Goal: Information Seeking & Learning: Learn about a topic

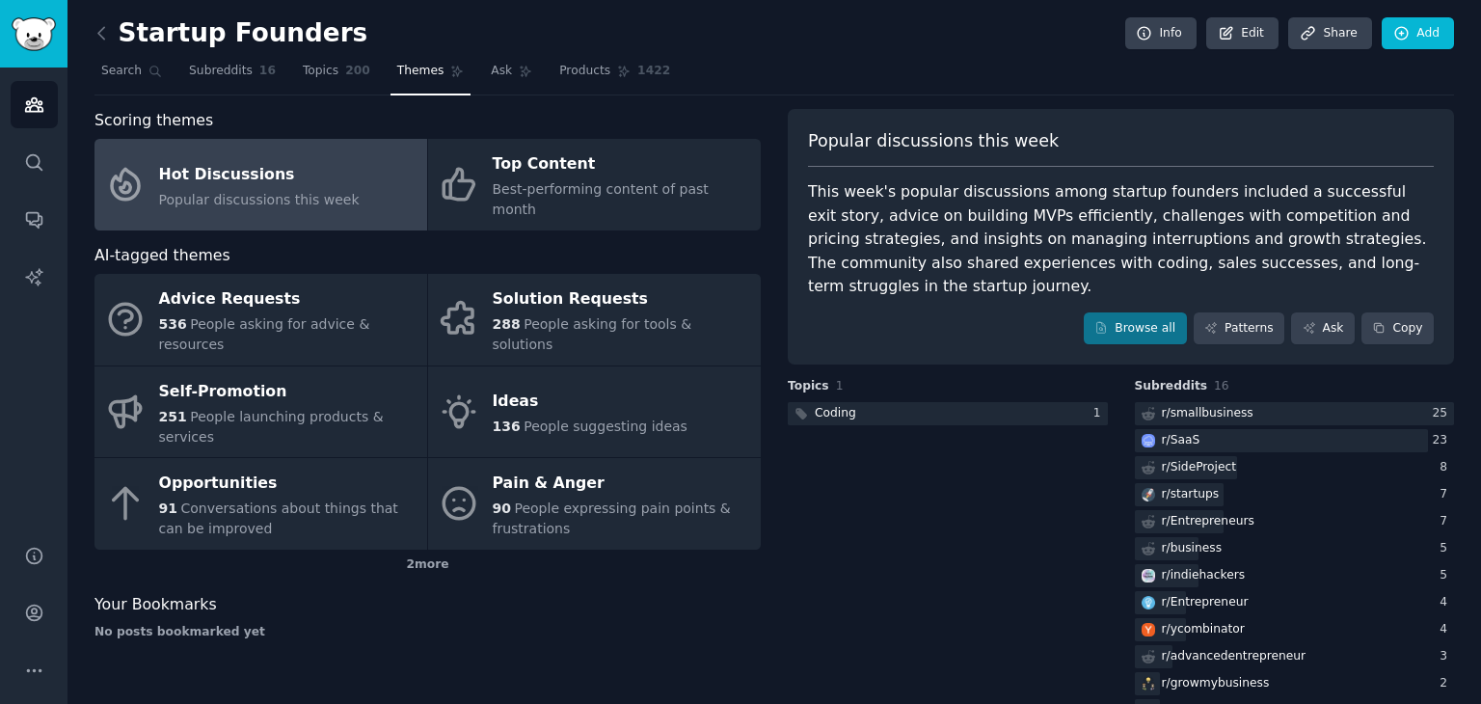
click at [236, 175] on div "Hot Discussions" at bounding box center [259, 174] width 201 height 31
click at [326, 67] on link "Topics 200" at bounding box center [336, 76] width 81 height 40
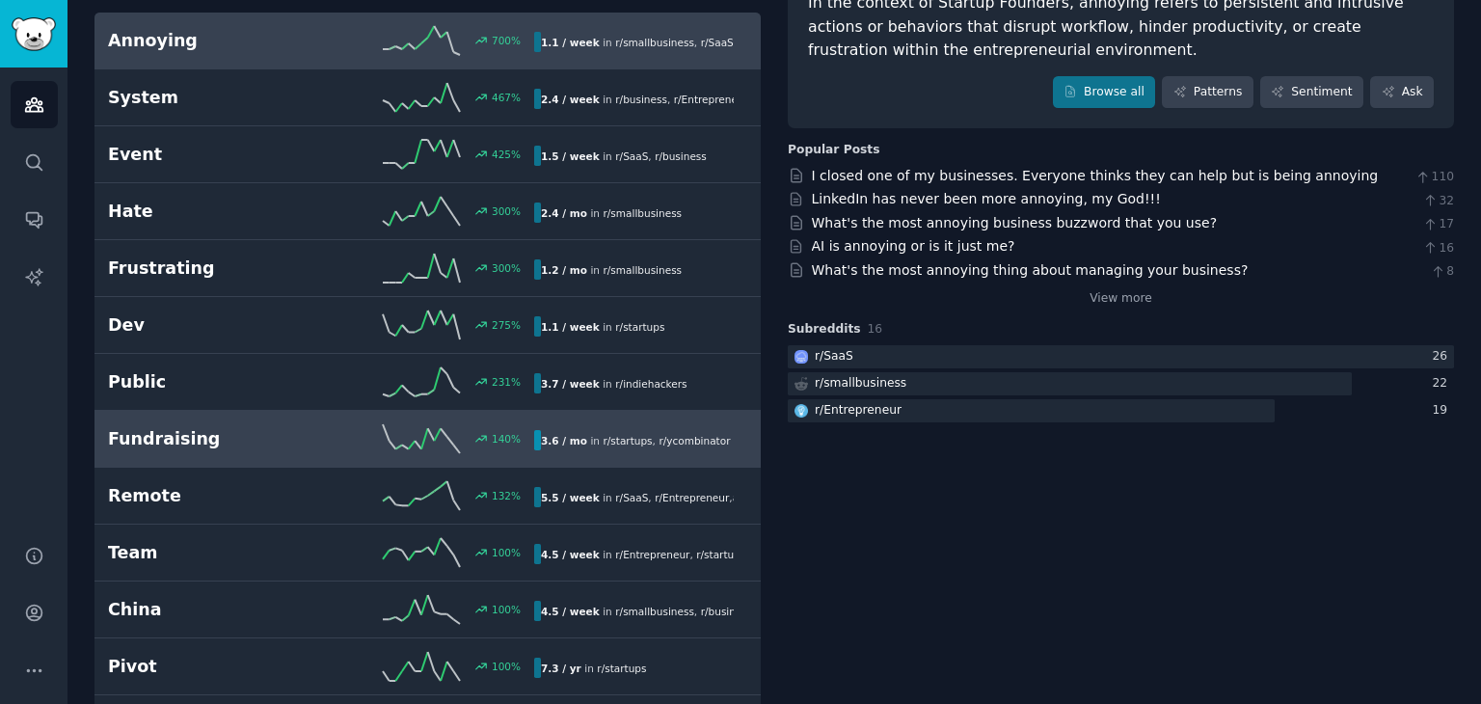
scroll to position [193, 0]
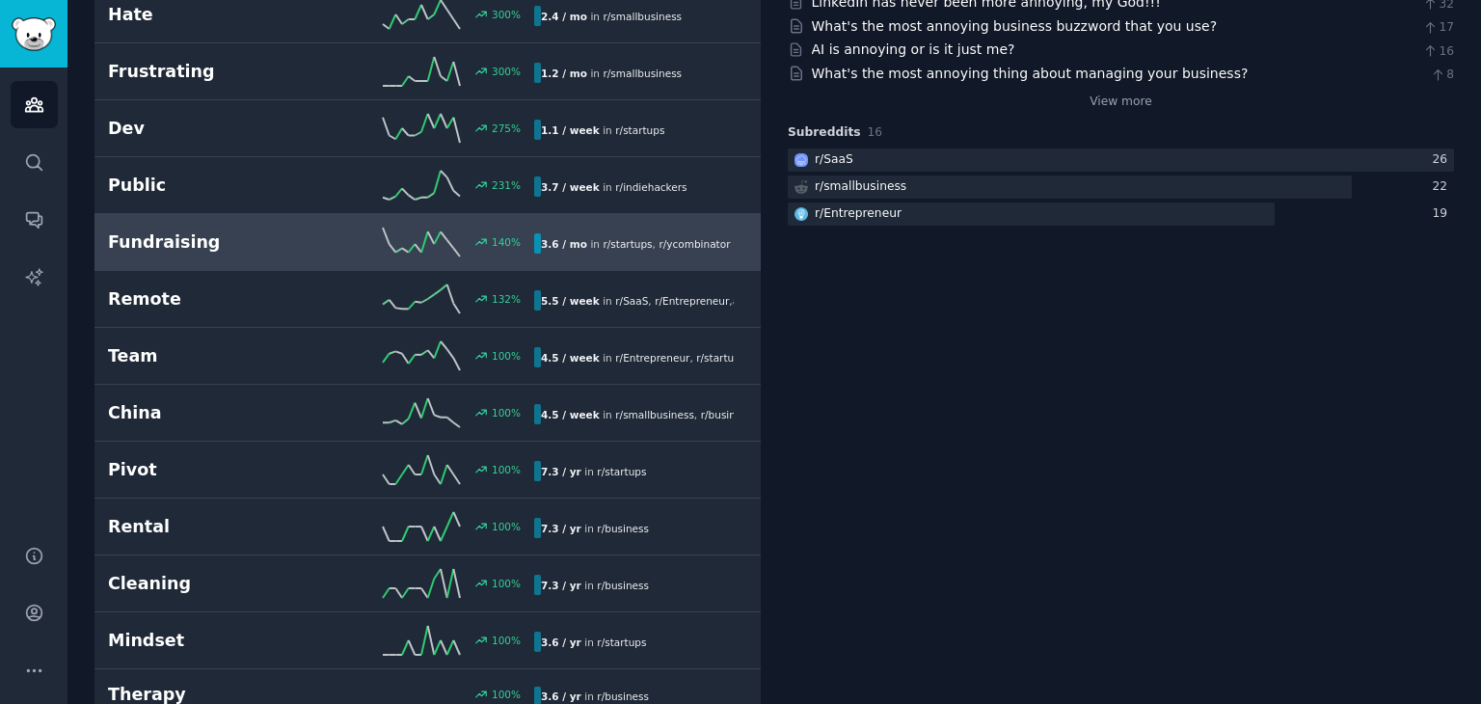
click at [213, 236] on h2 "Fundraising" at bounding box center [214, 242] width 213 height 24
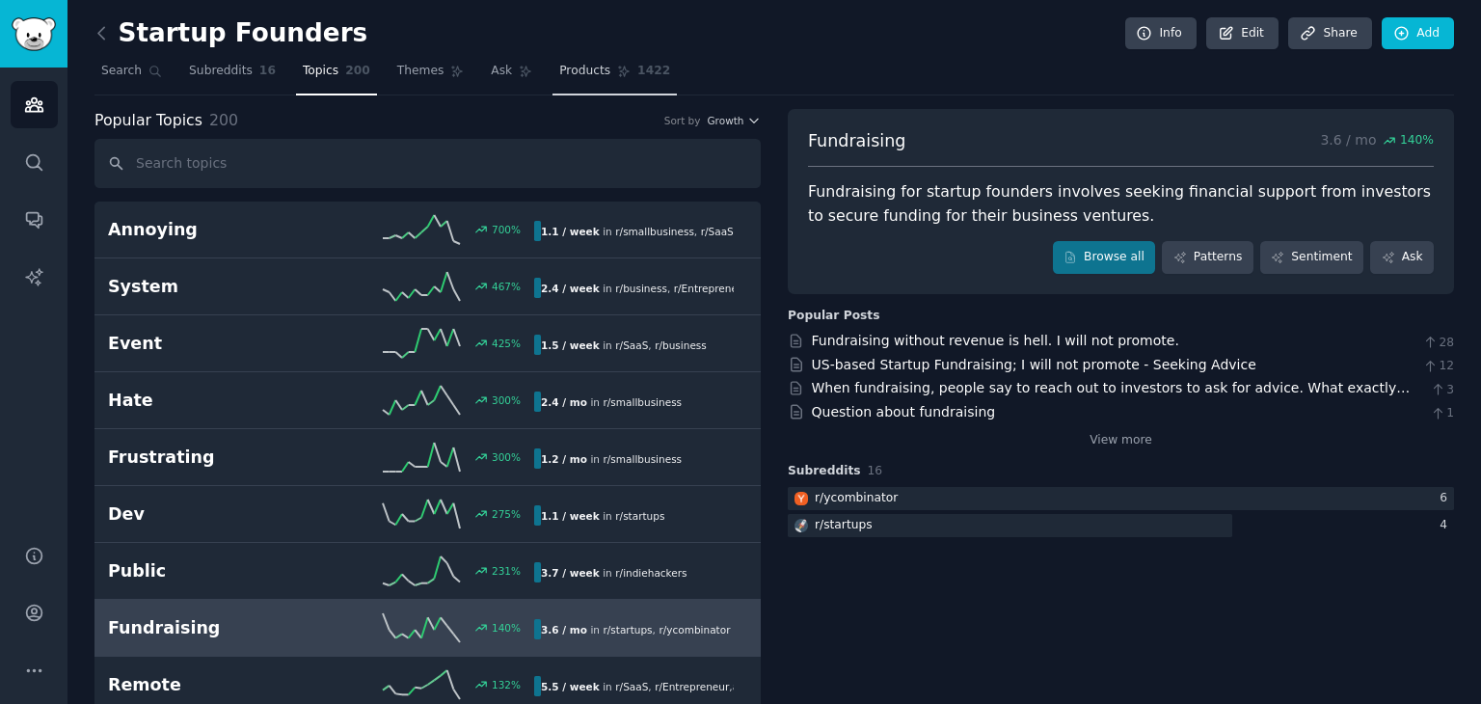
click at [559, 75] on span "Products" at bounding box center [584, 71] width 51 height 17
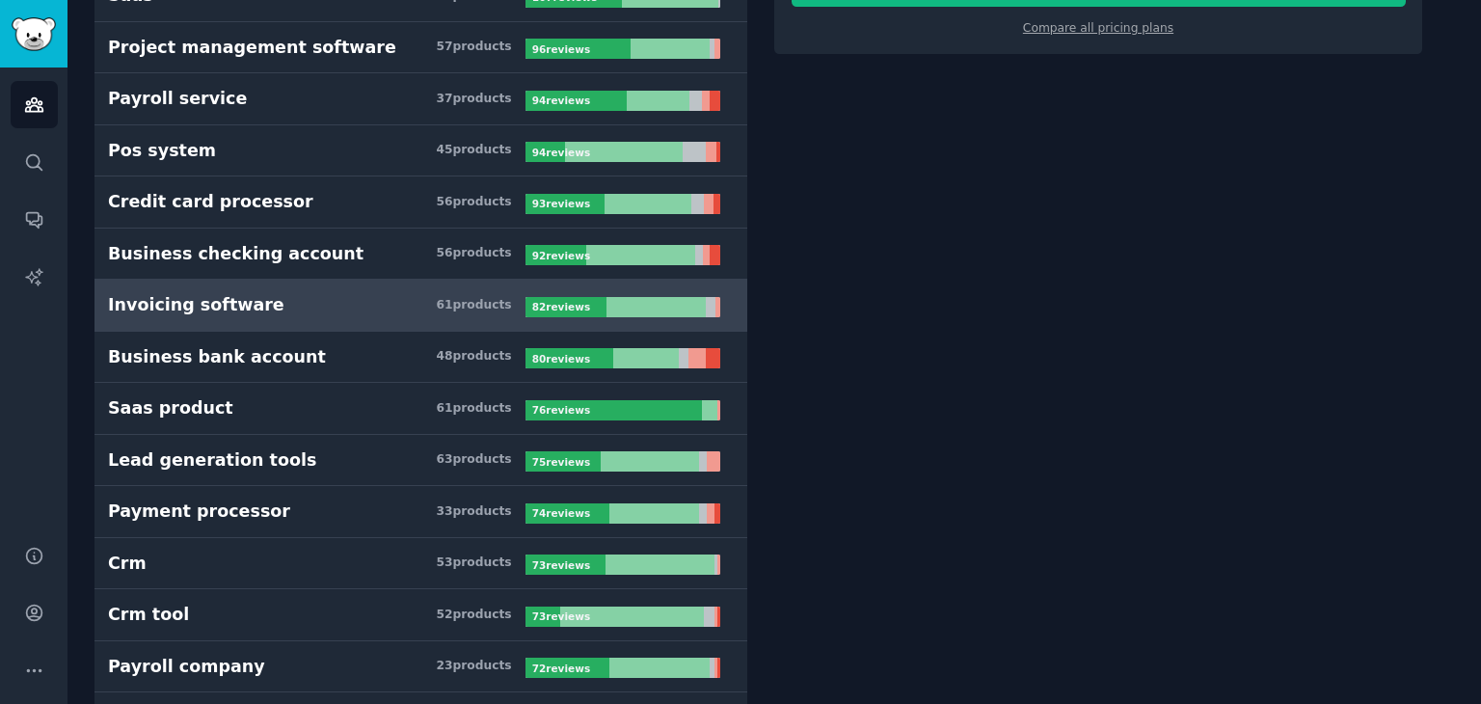
scroll to position [482, 0]
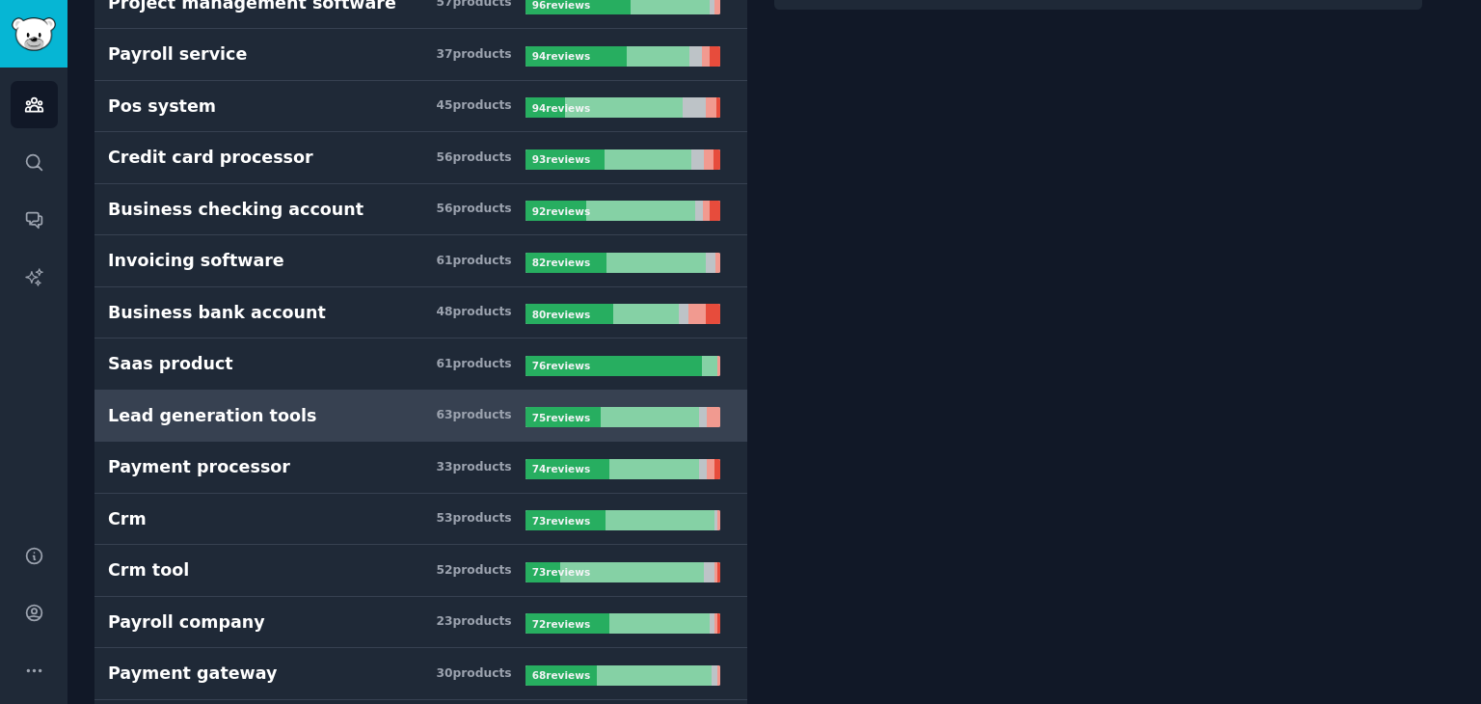
click at [279, 397] on link "Lead generation tools 63 product s 75 review s" at bounding box center [420, 416] width 653 height 52
click at [457, 407] on div "63 product s" at bounding box center [473, 415] width 75 height 17
click at [613, 411] on div at bounding box center [650, 417] width 99 height 20
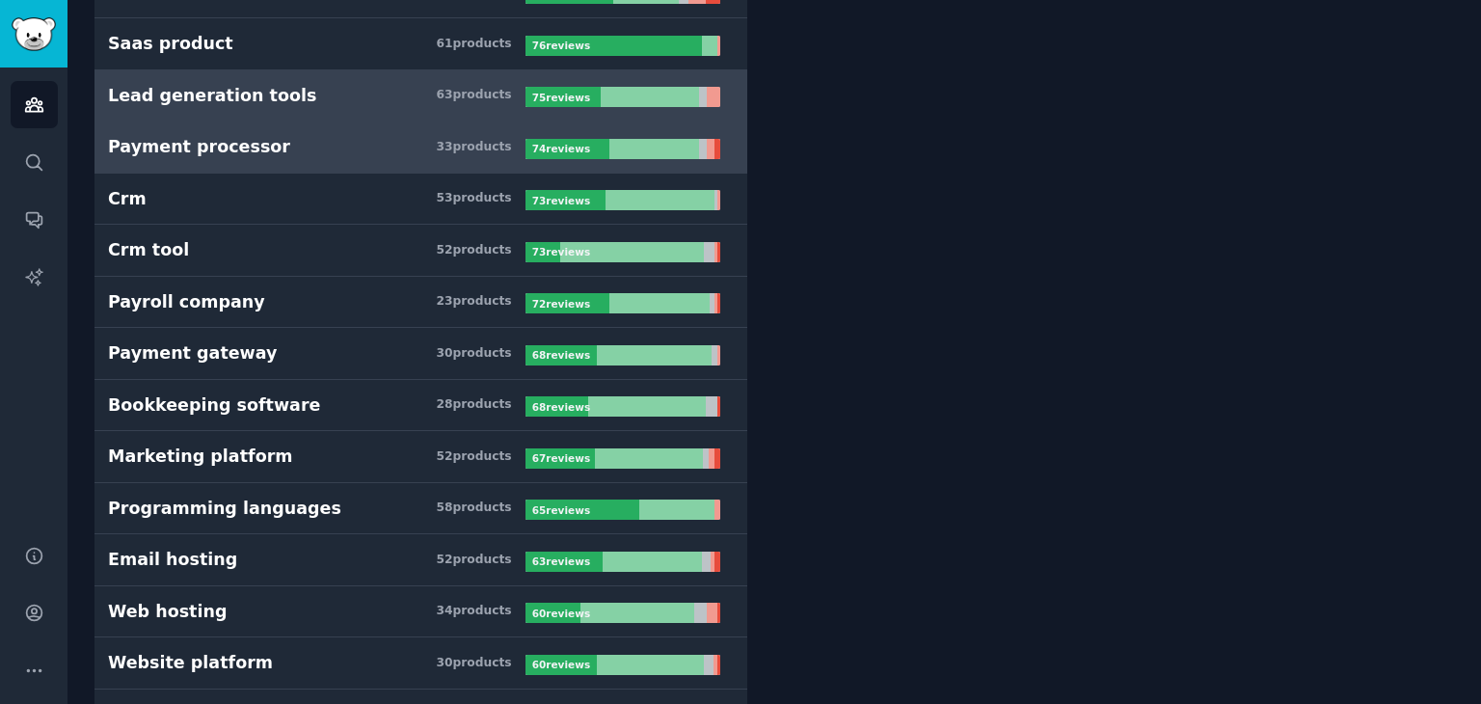
scroll to position [771, 0]
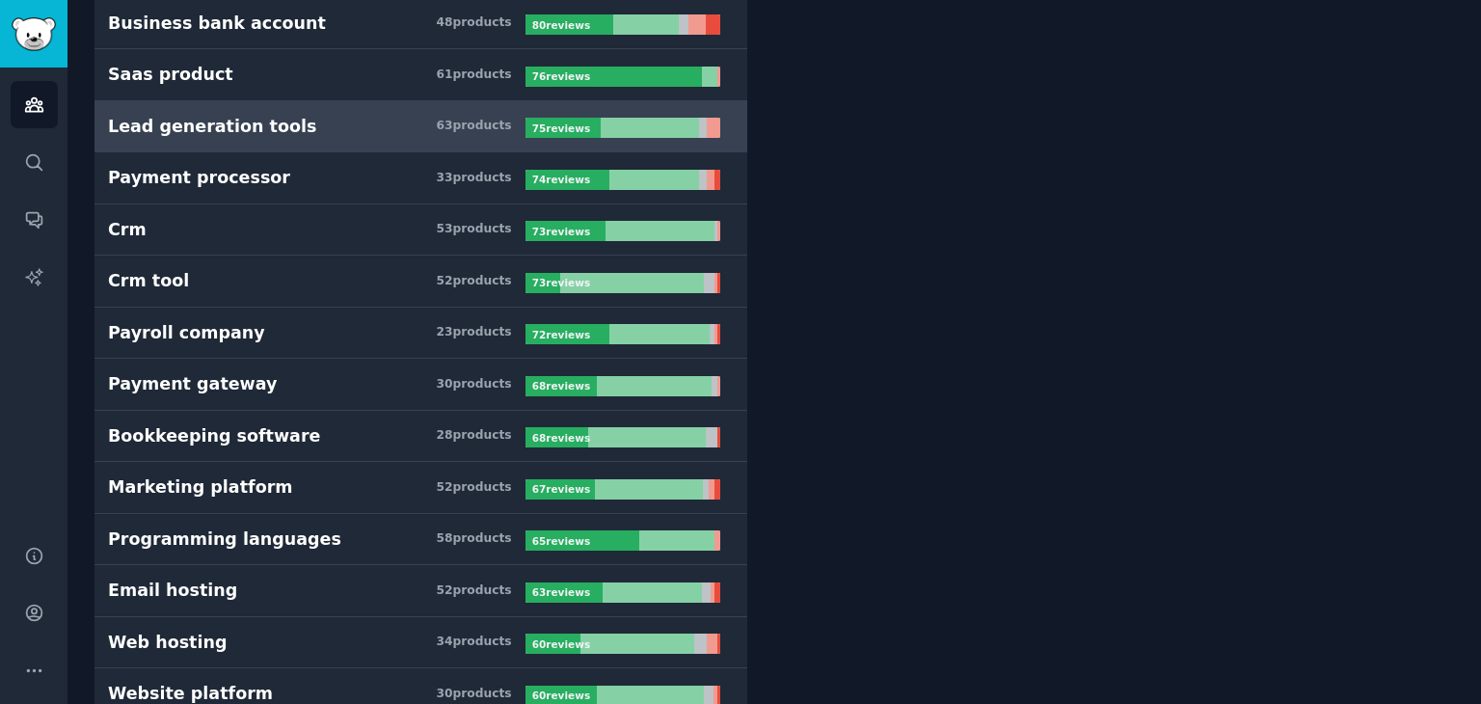
click at [166, 124] on div "Lead generation tools" at bounding box center [212, 127] width 208 height 24
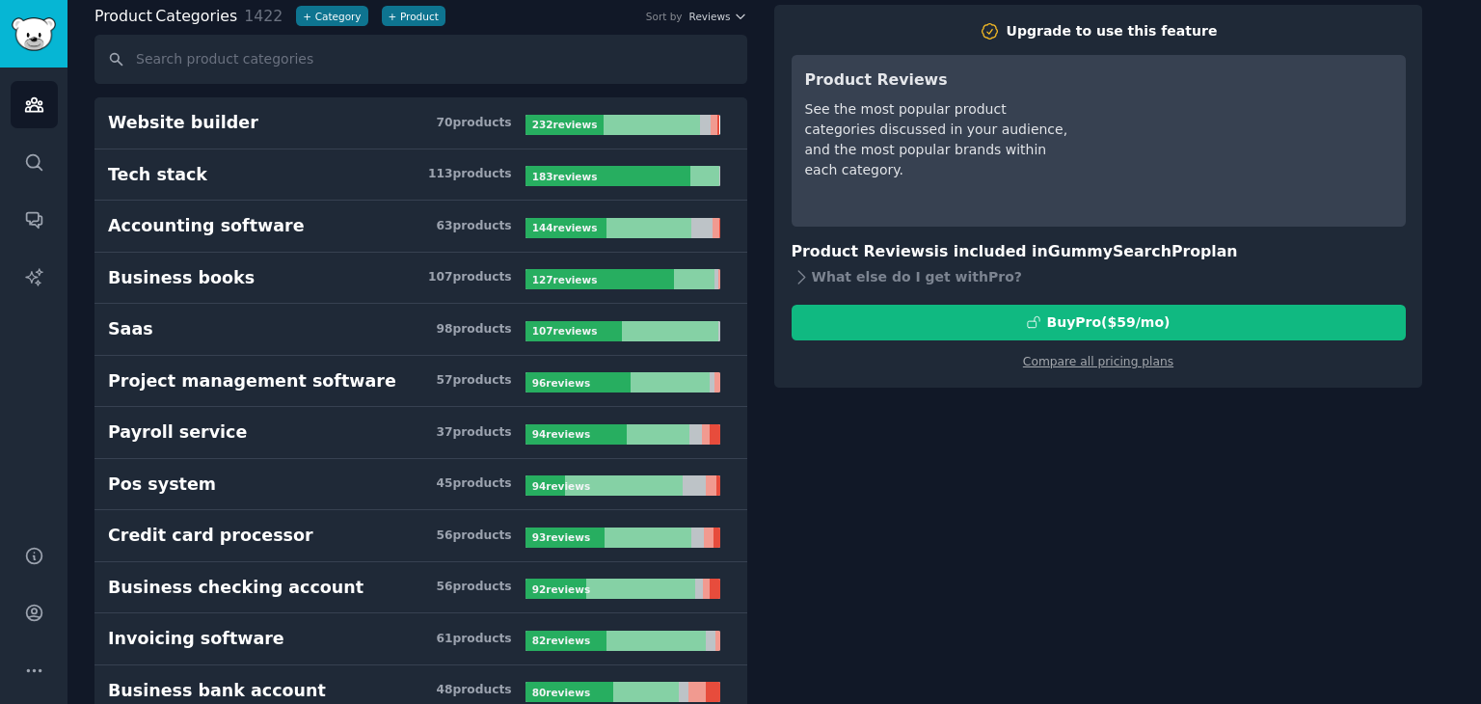
scroll to position [0, 0]
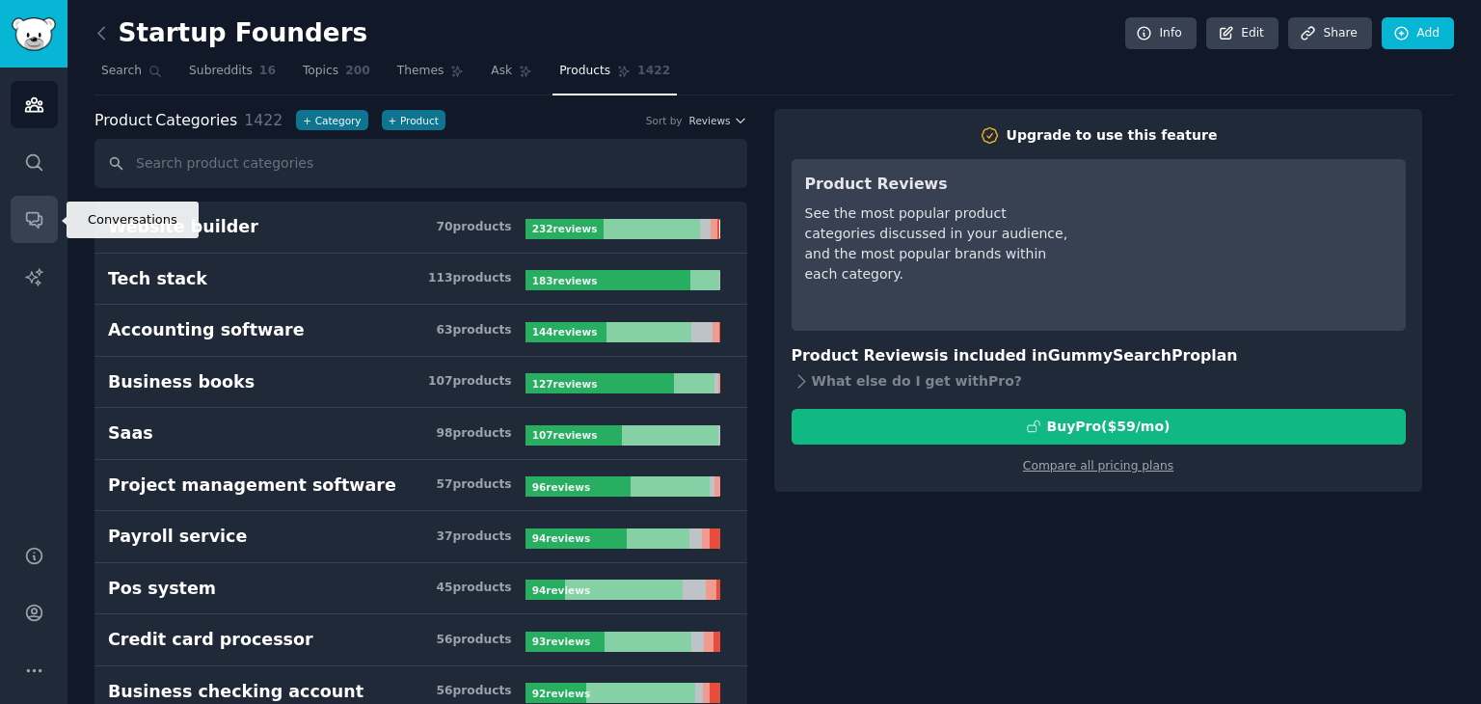
click at [28, 224] on icon "Sidebar" at bounding box center [34, 219] width 20 height 20
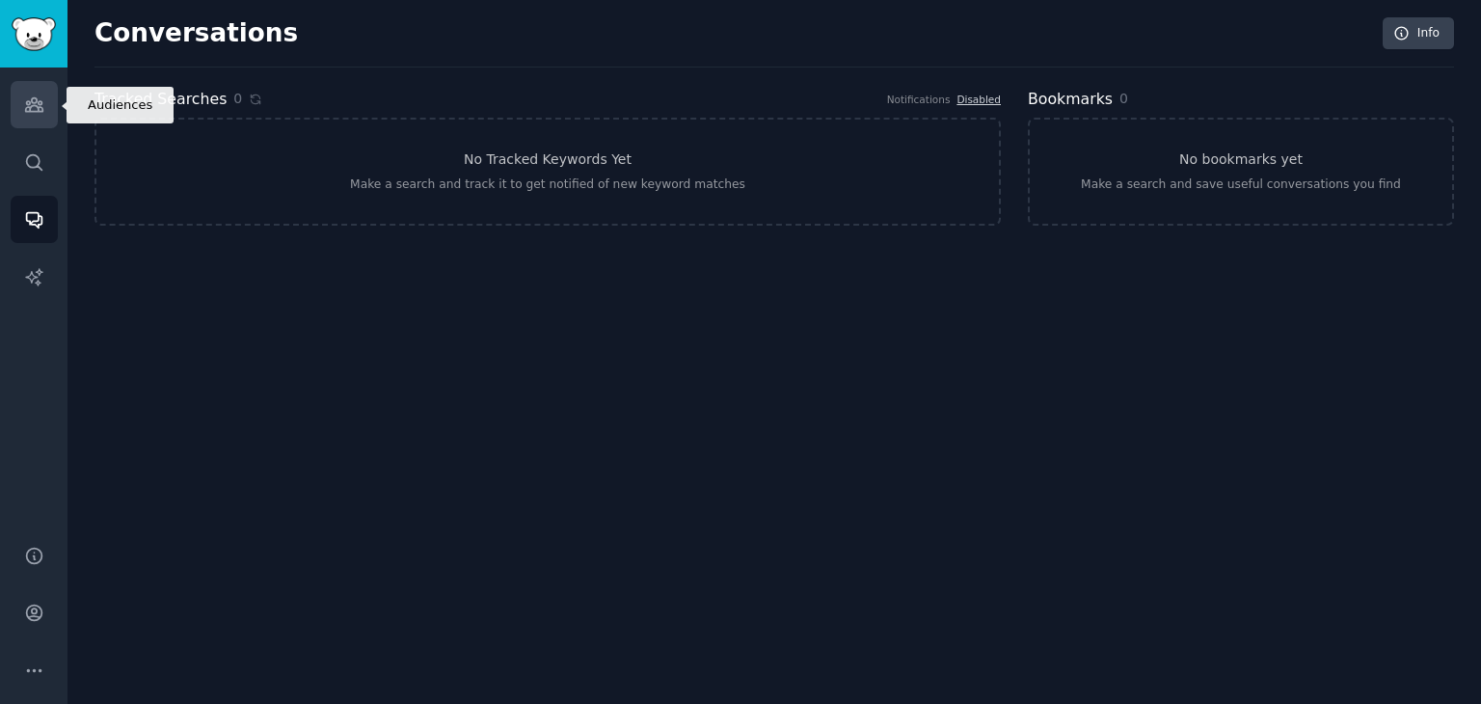
click at [31, 101] on icon "Sidebar" at bounding box center [33, 104] width 17 height 13
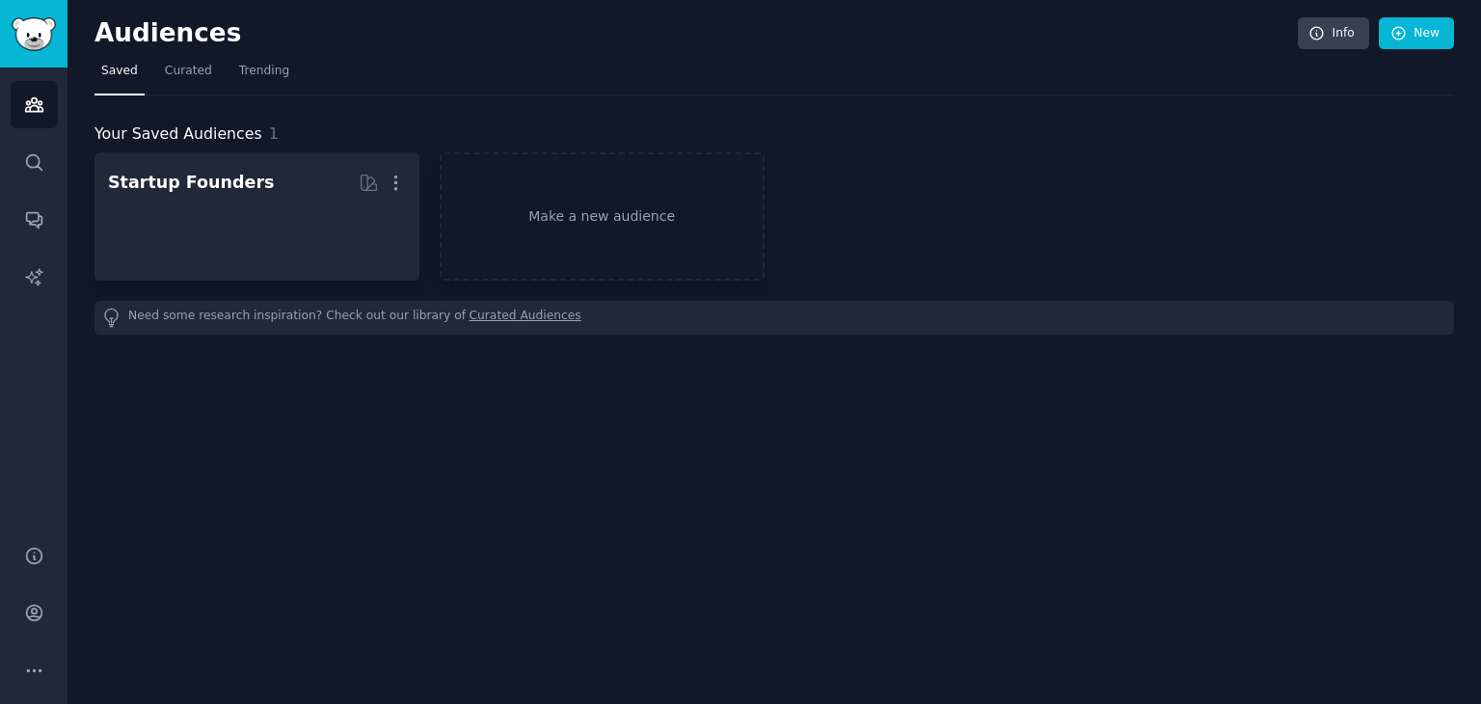
click at [177, 97] on div "Your Saved Audiences 1 Startup Founders More Make a new audience Need some rese…" at bounding box center [773, 215] width 1359 height 240
click at [177, 73] on span "Curated" at bounding box center [188, 71] width 47 height 17
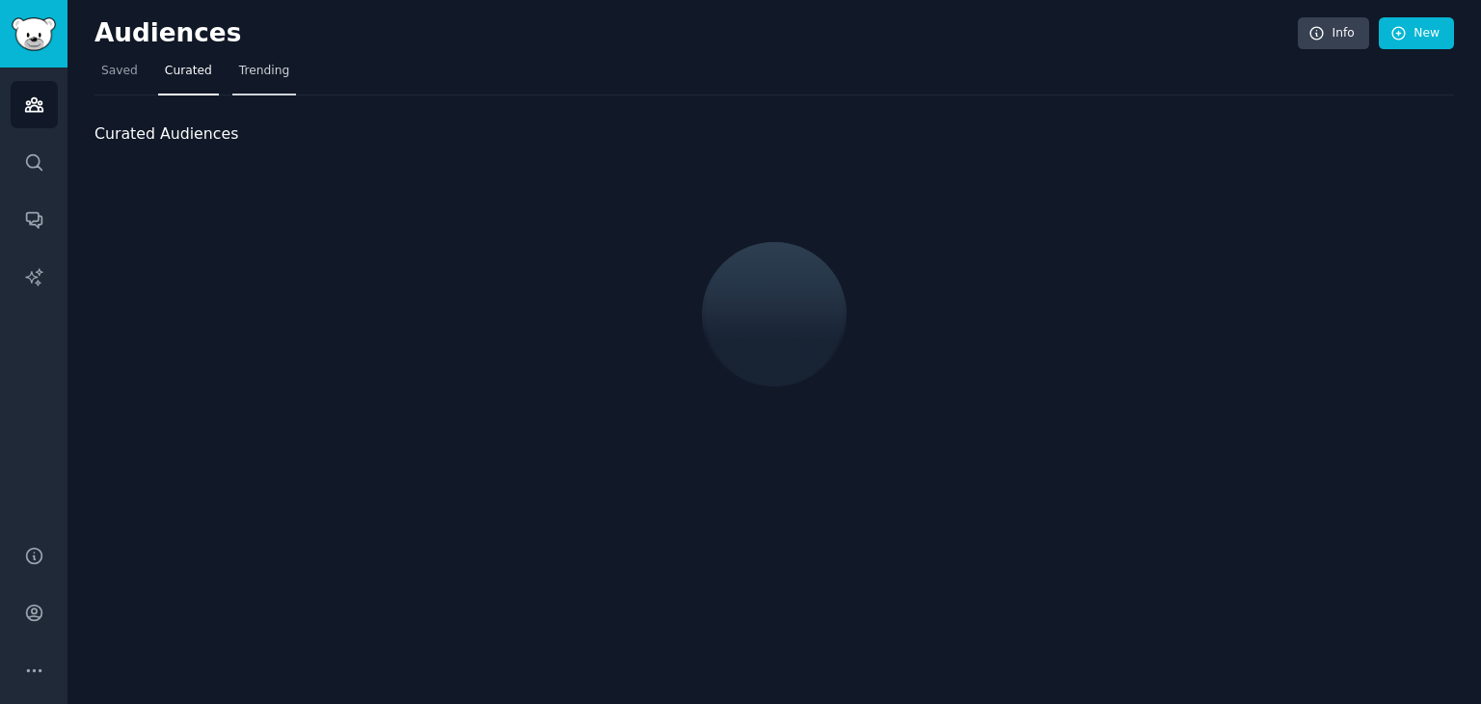
click at [232, 83] on link "Trending" at bounding box center [264, 76] width 64 height 40
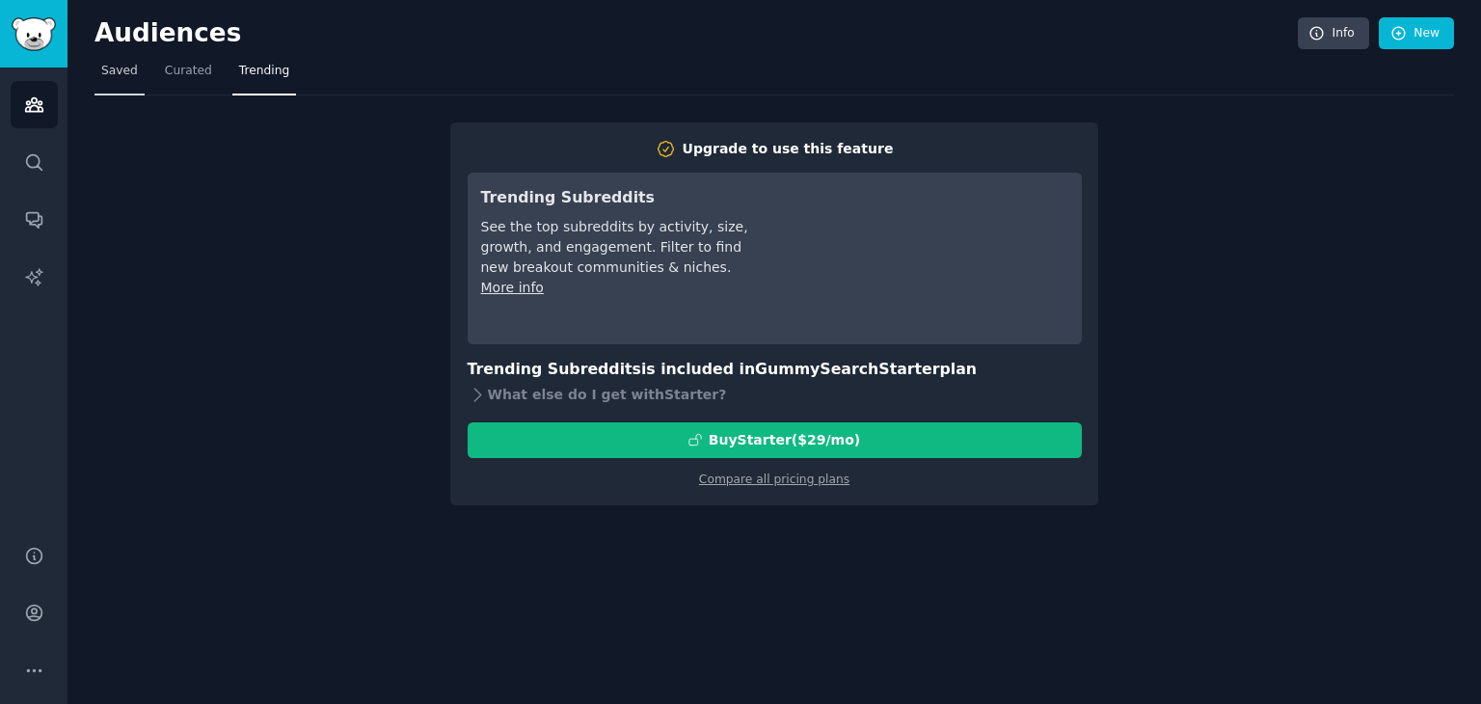
click at [119, 66] on span "Saved" at bounding box center [119, 71] width 37 height 17
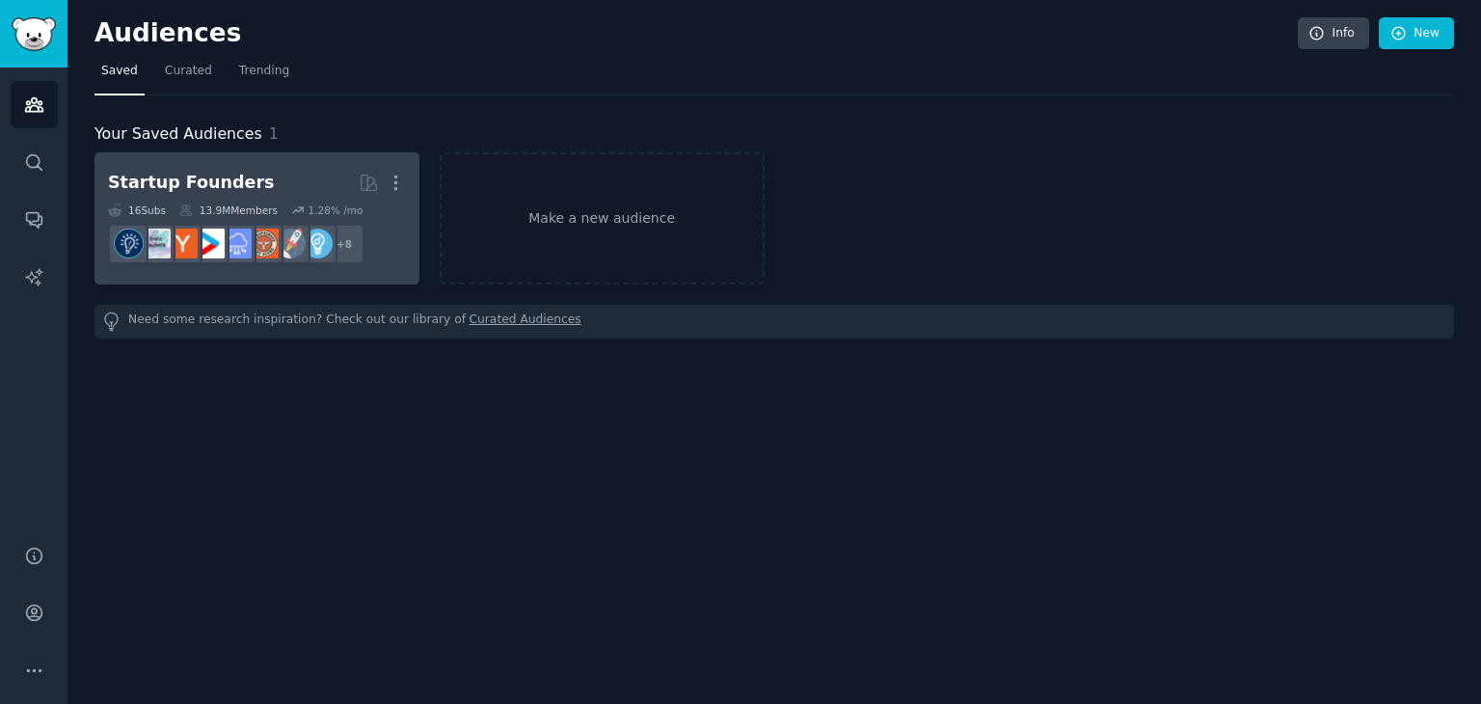
click at [169, 199] on div "Startup Founders More 16 Sub s 13.9M Members 1.28 % /mo + 8" at bounding box center [257, 218] width 298 height 105
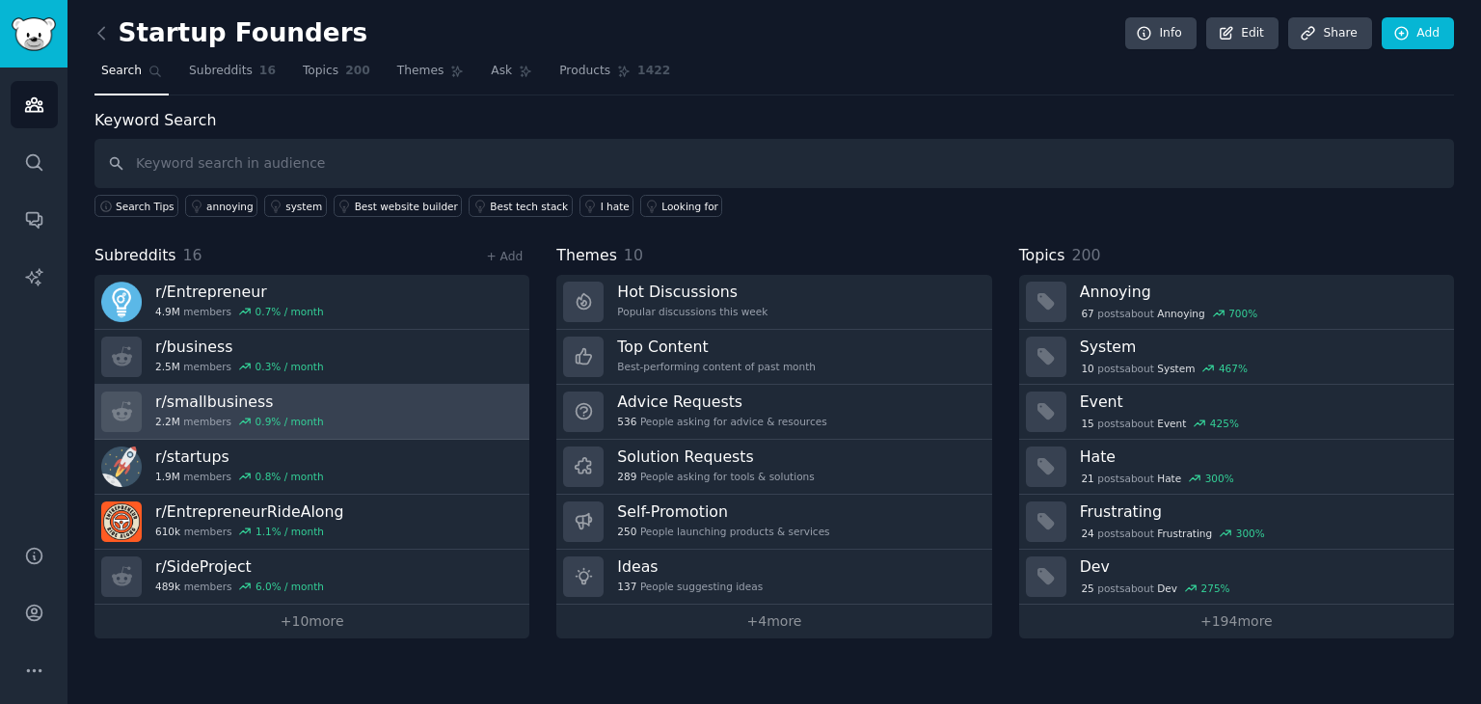
click at [239, 398] on h3 "r/ smallbusiness" at bounding box center [239, 401] width 169 height 20
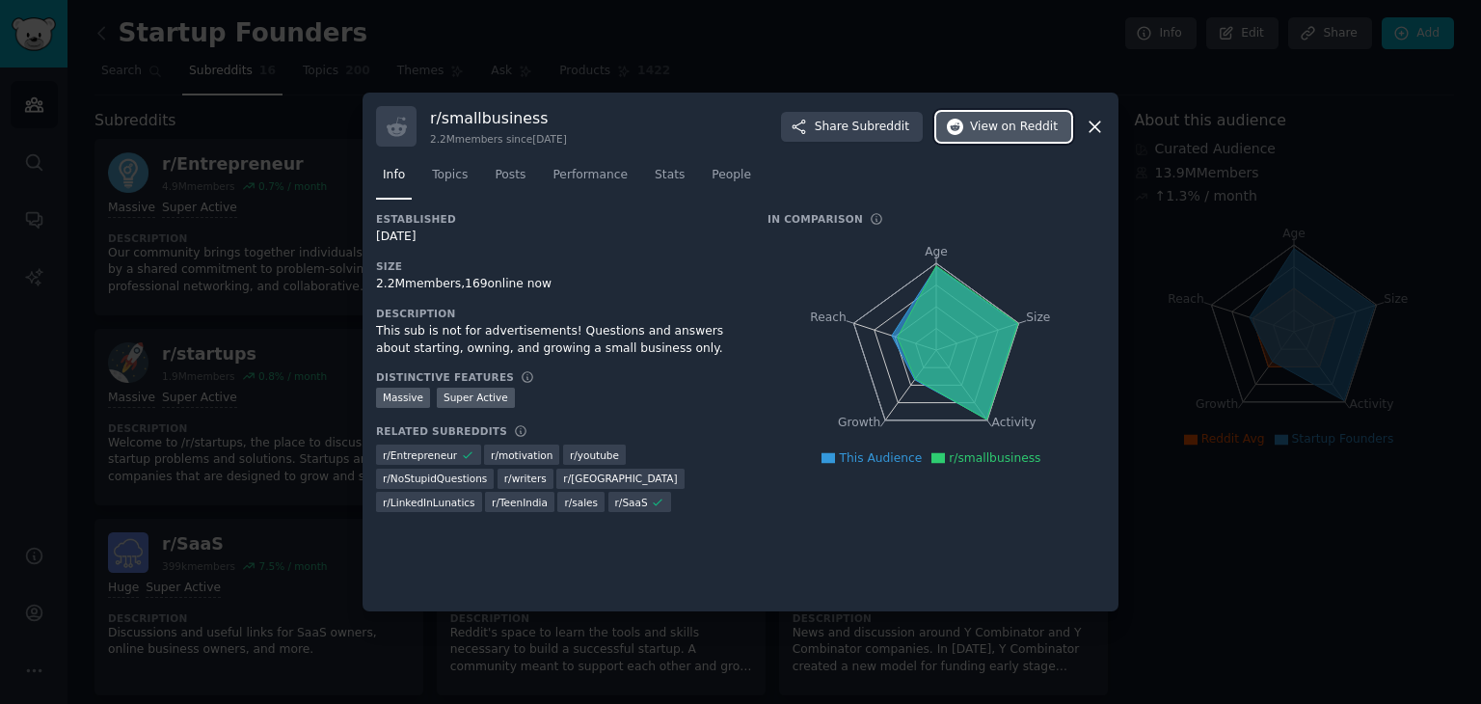
click at [1018, 126] on span "on Reddit" at bounding box center [1030, 127] width 56 height 17
click at [1095, 125] on icon at bounding box center [1094, 126] width 11 height 11
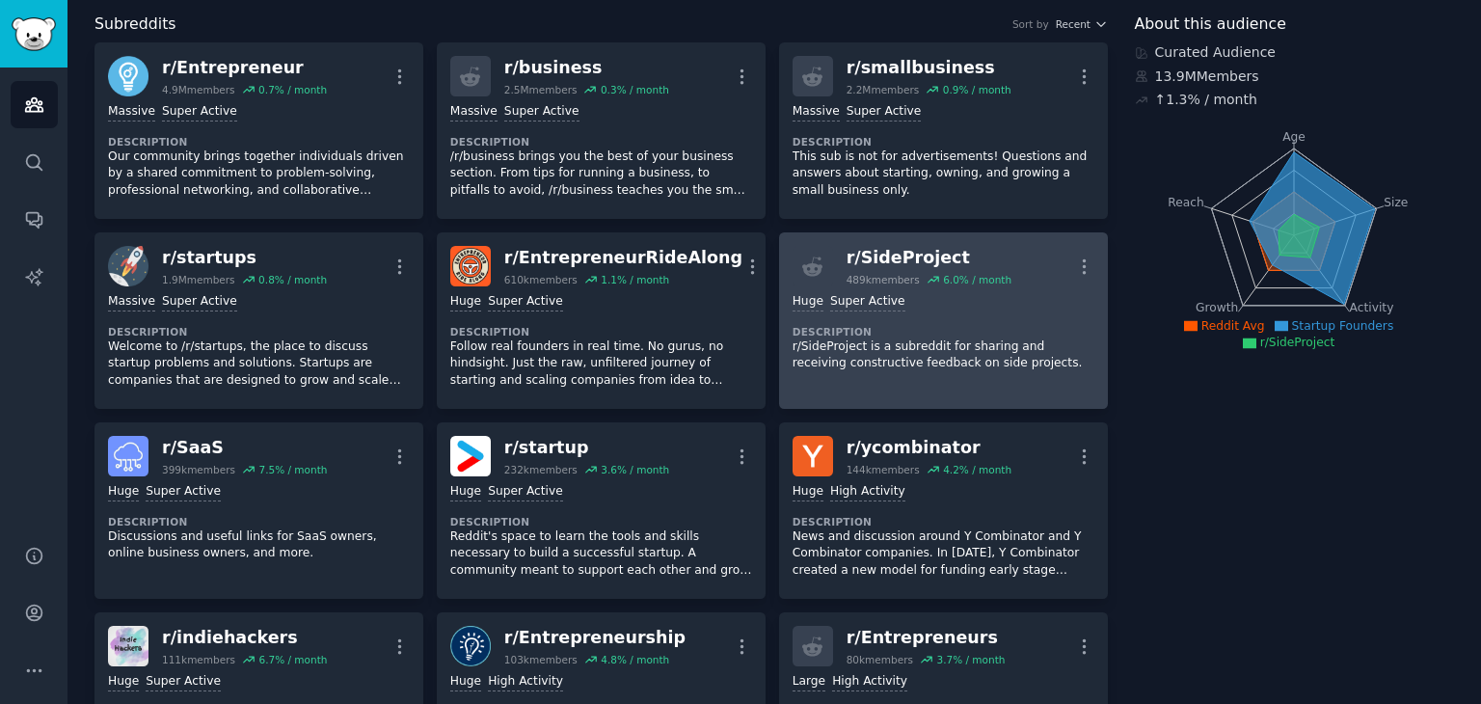
scroll to position [193, 0]
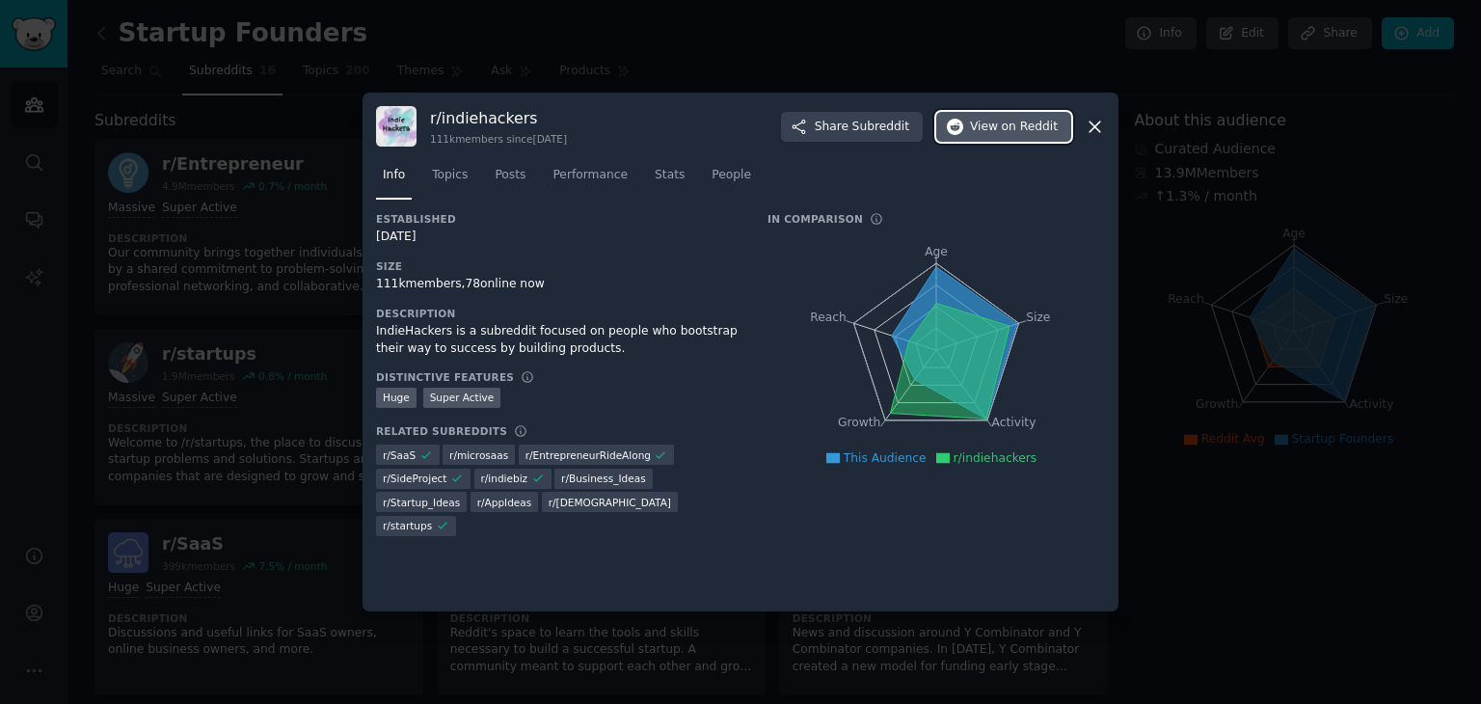
click at [1003, 124] on span "View on Reddit" at bounding box center [1014, 127] width 88 height 17
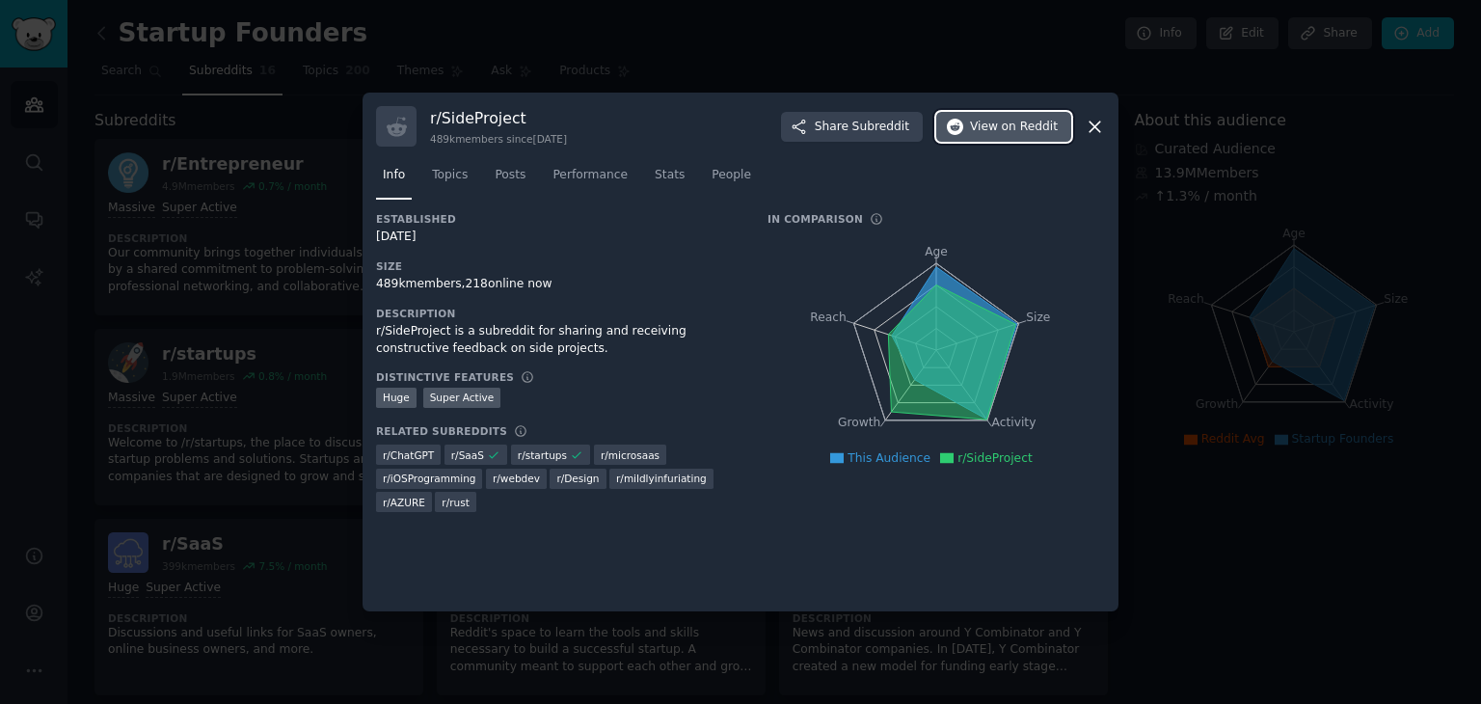
click at [1021, 133] on span "on Reddit" at bounding box center [1030, 127] width 56 height 17
